Goal: Navigation & Orientation: Find specific page/section

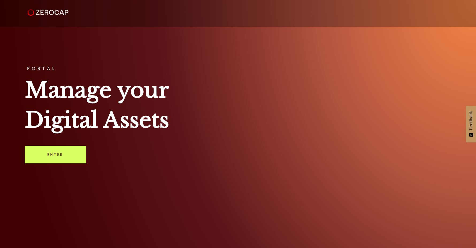
click at [70, 166] on div "PORTAL Manage your Digital Assets Enter" at bounding box center [238, 124] width 476 height 248
click at [69, 157] on link "Enter" at bounding box center [55, 155] width 61 height 18
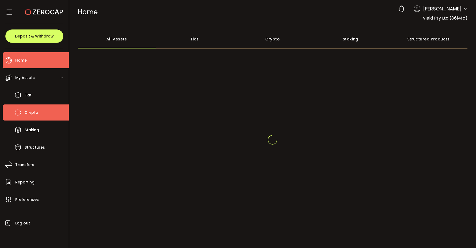
click at [25, 111] on span "Crypto" at bounding box center [32, 113] width 14 height 8
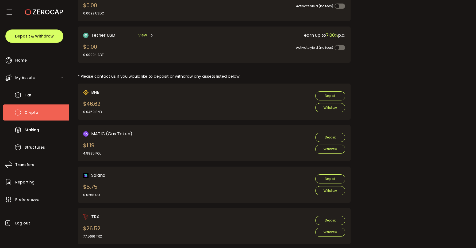
scroll to position [223, 0]
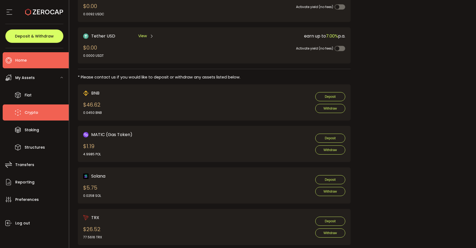
click at [30, 58] on li "Home" at bounding box center [36, 60] width 66 height 16
